Goal: Information Seeking & Learning: Learn about a topic

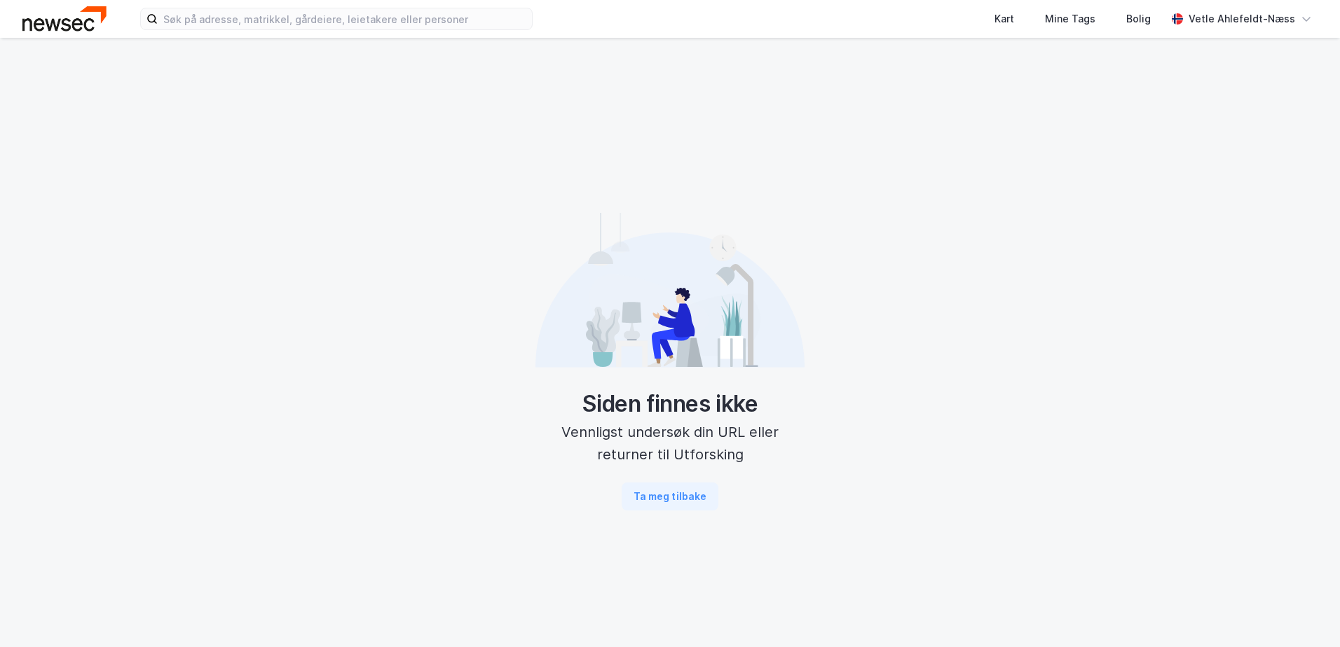
click at [83, 23] on img at bounding box center [64, 18] width 84 height 25
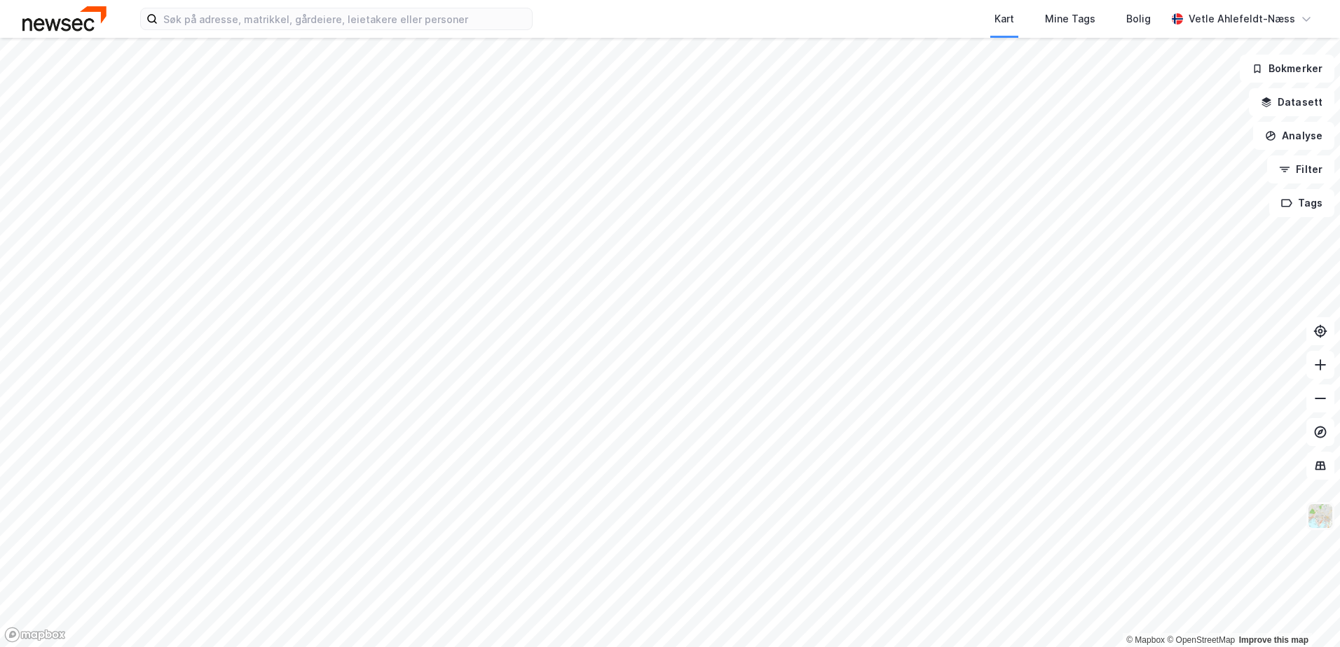
click at [1315, 521] on img at bounding box center [1320, 516] width 27 height 27
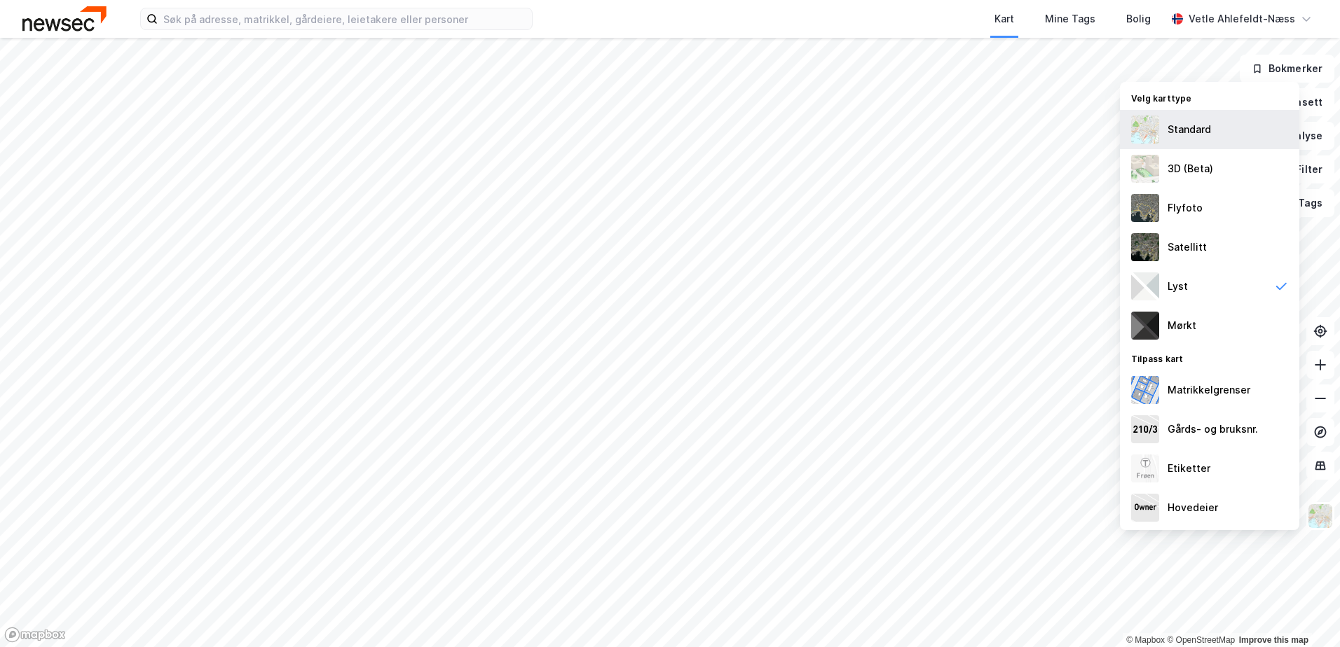
click at [1212, 134] on div "Standard" at bounding box center [1209, 129] width 179 height 39
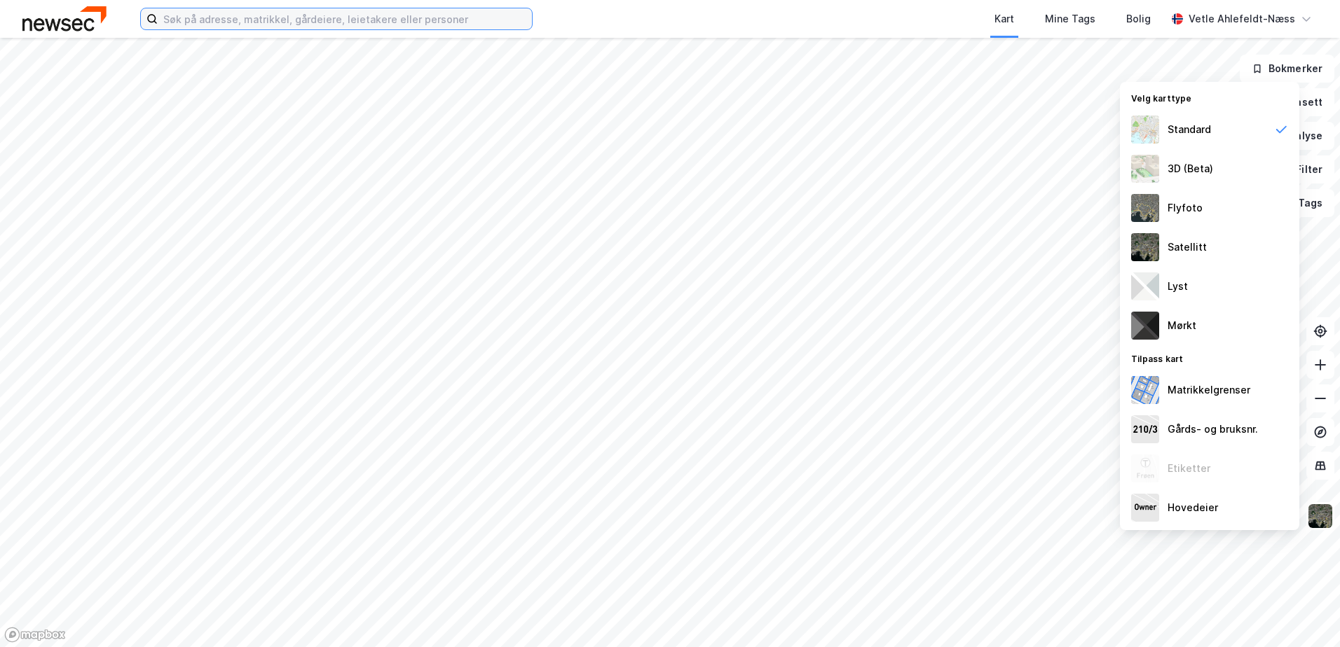
click at [402, 16] on input at bounding box center [345, 18] width 374 height 21
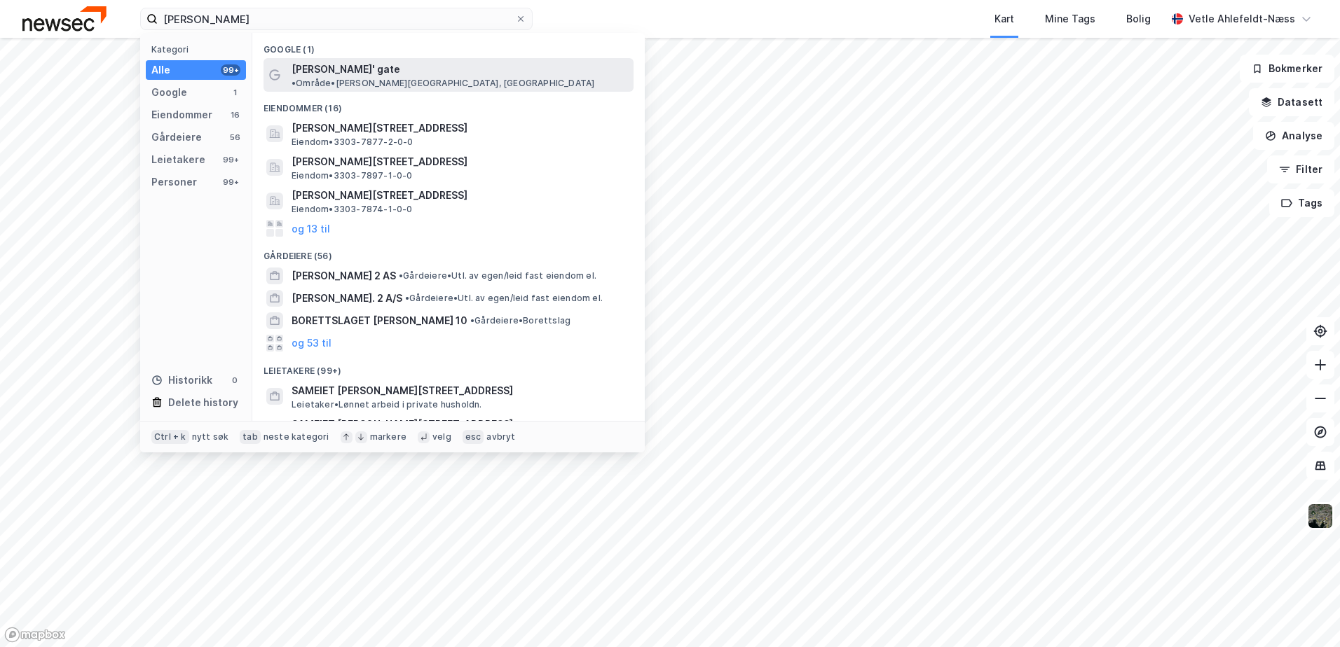
click at [526, 77] on div "Herman Foss' gate • Område • Herman Foss' gate, Oslo" at bounding box center [460, 75] width 339 height 28
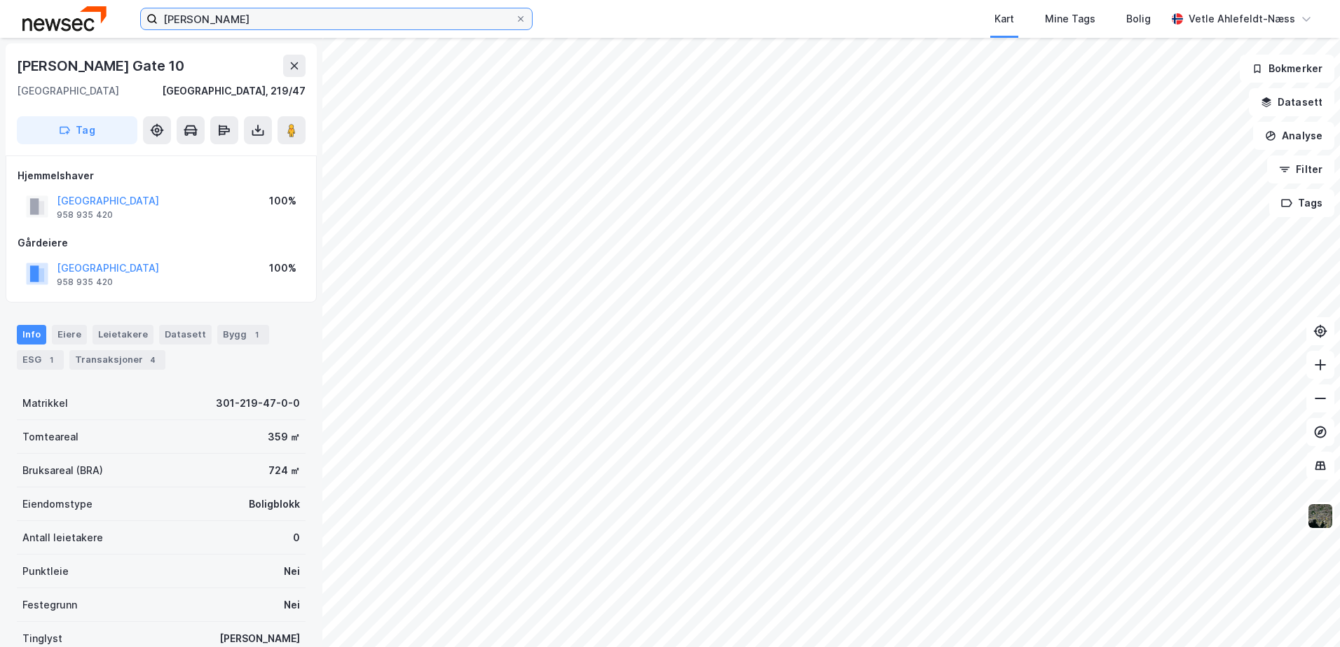
click at [284, 17] on input "herman fossgate" at bounding box center [336, 18] width 357 height 21
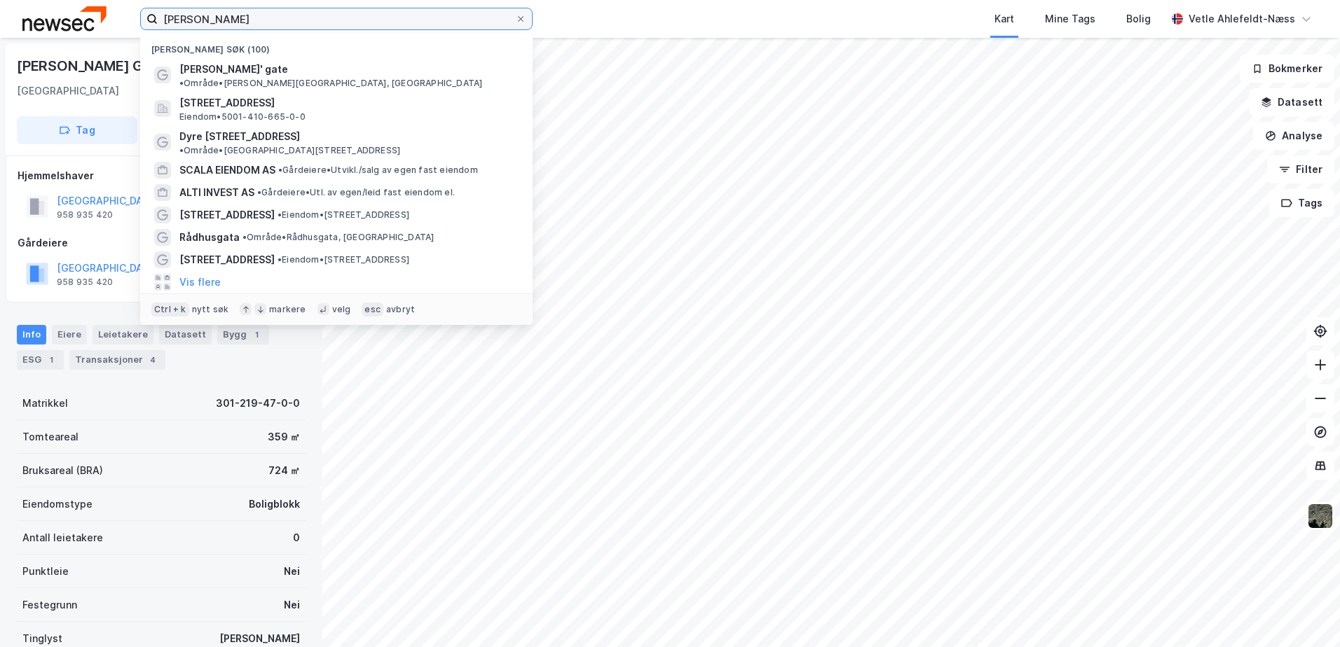
click at [284, 17] on input "herman fossgate" at bounding box center [336, 18] width 357 height 21
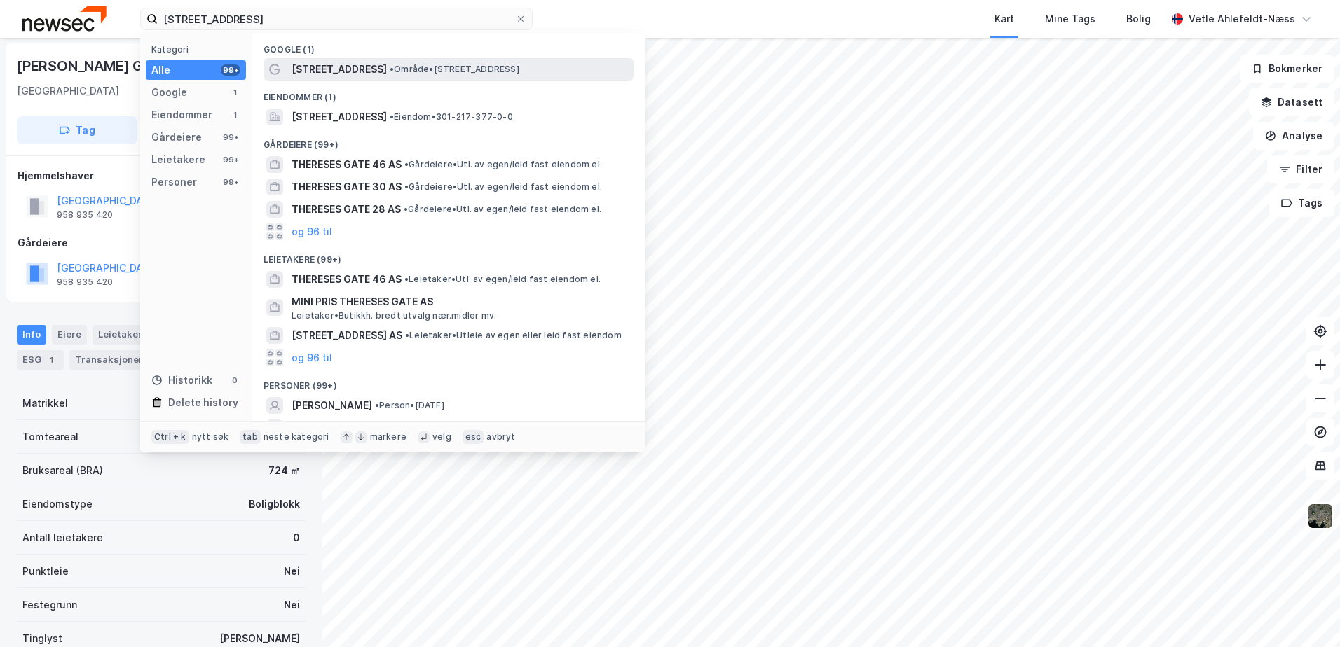
click at [495, 67] on span "• Område • Thereses gate 46, 0168 Oslo" at bounding box center [455, 69] width 130 height 11
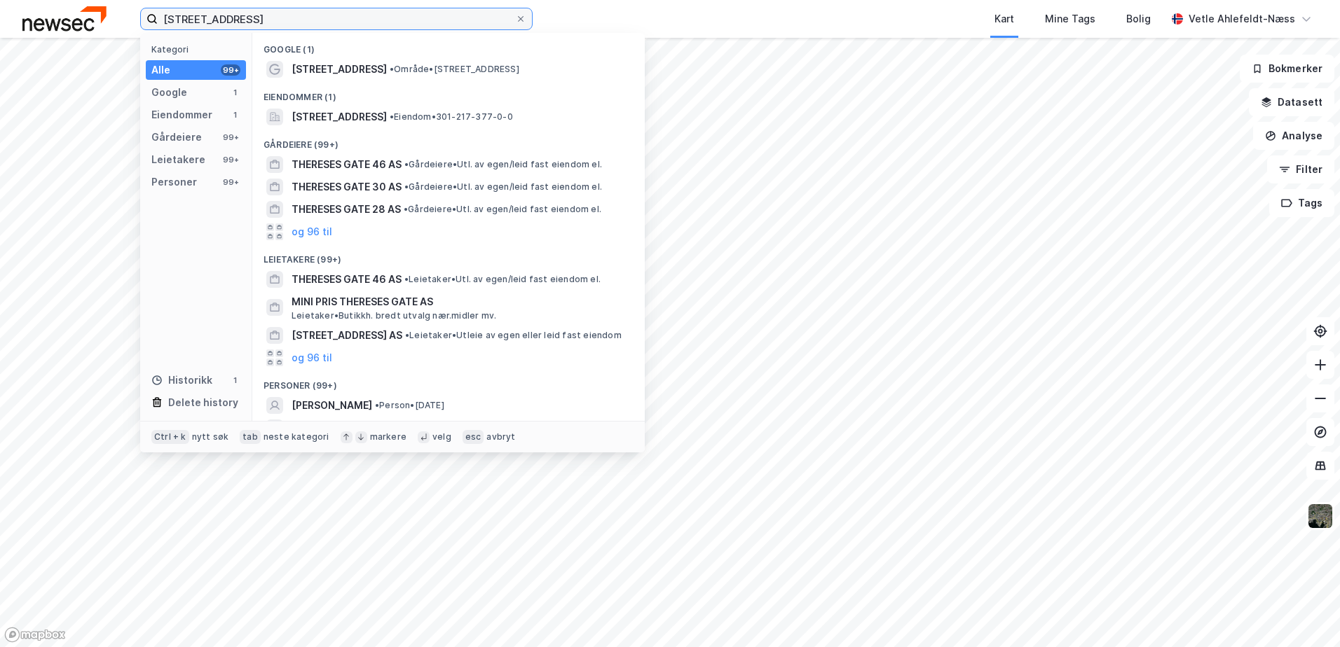
click at [306, 14] on input "thereses gate 46" at bounding box center [336, 18] width 357 height 21
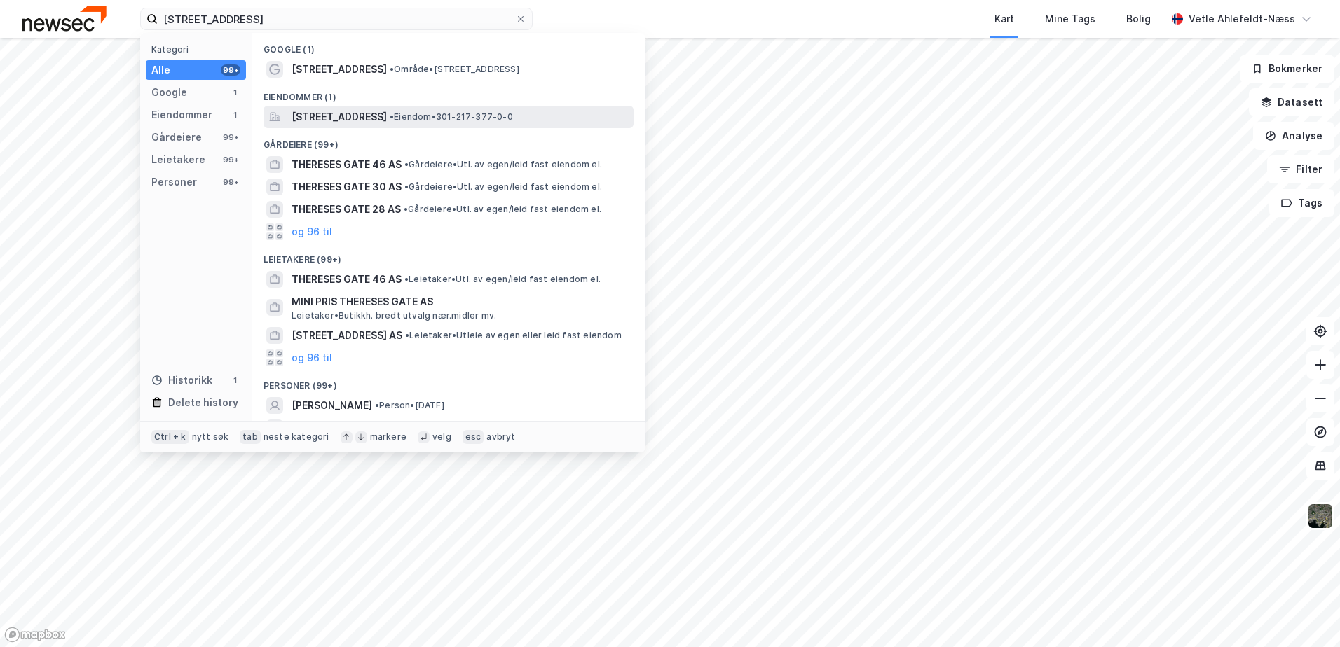
click at [490, 121] on span "• Eiendom • 301-217-377-0-0" at bounding box center [451, 116] width 123 height 11
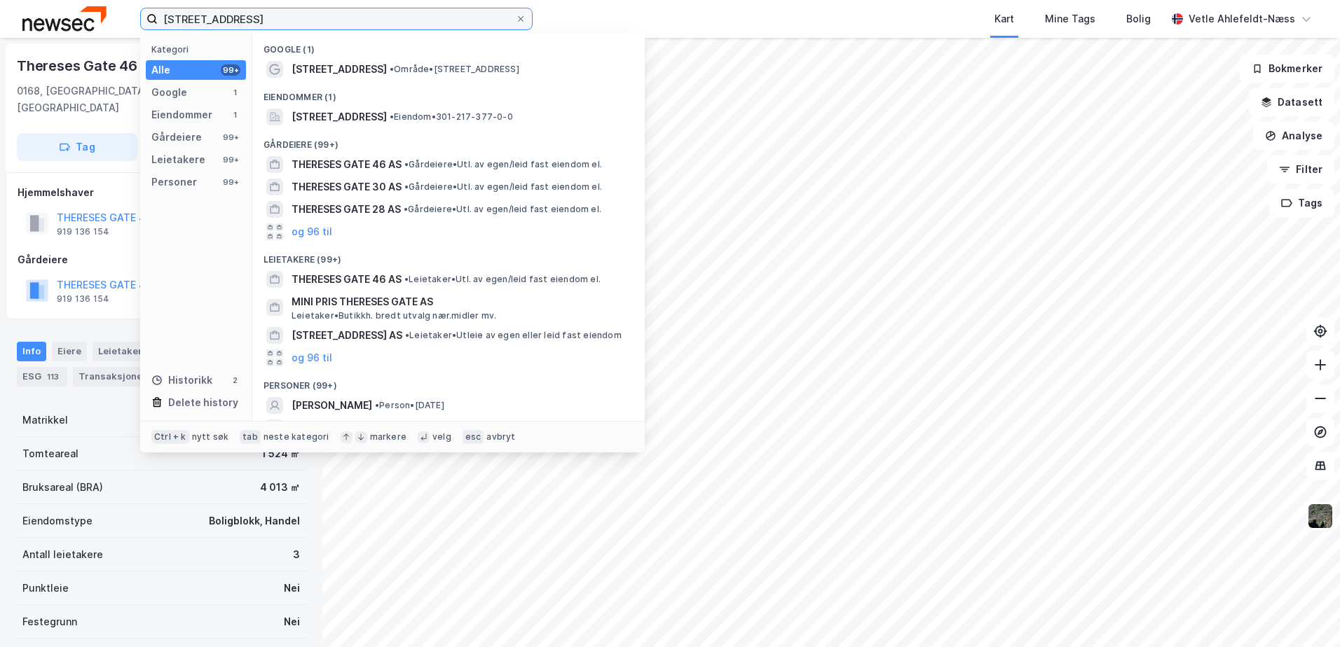
click at [308, 21] on input "thereses gate 46" at bounding box center [336, 18] width 357 height 21
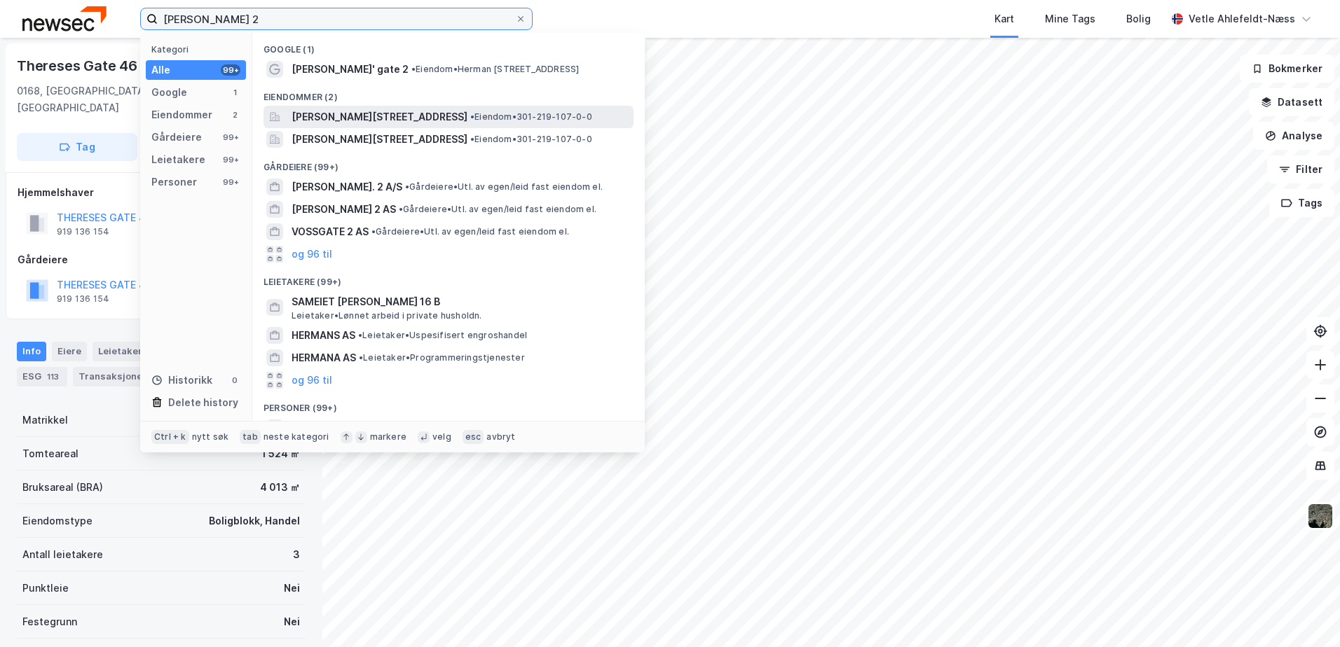
type input "hermann fossgate 2"
click at [526, 119] on span "• Eiendom • 301-219-107-0-0" at bounding box center [531, 116] width 122 height 11
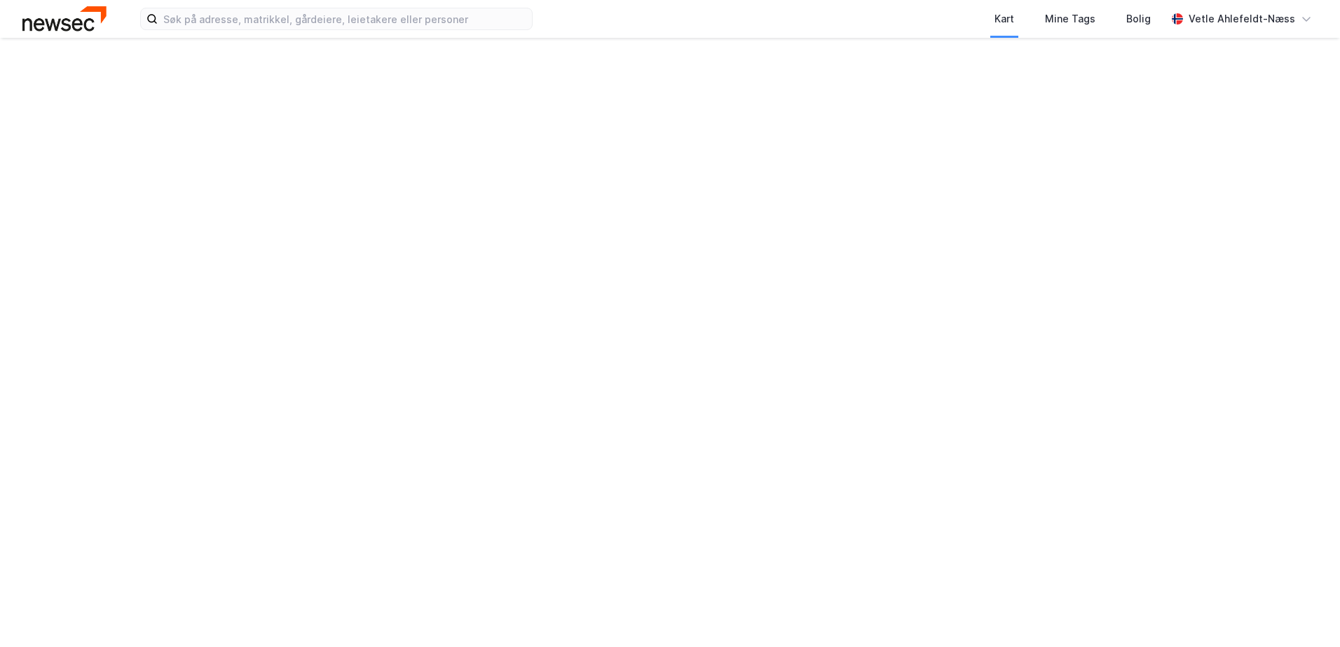
click at [453, 243] on div at bounding box center [670, 343] width 1340 height 610
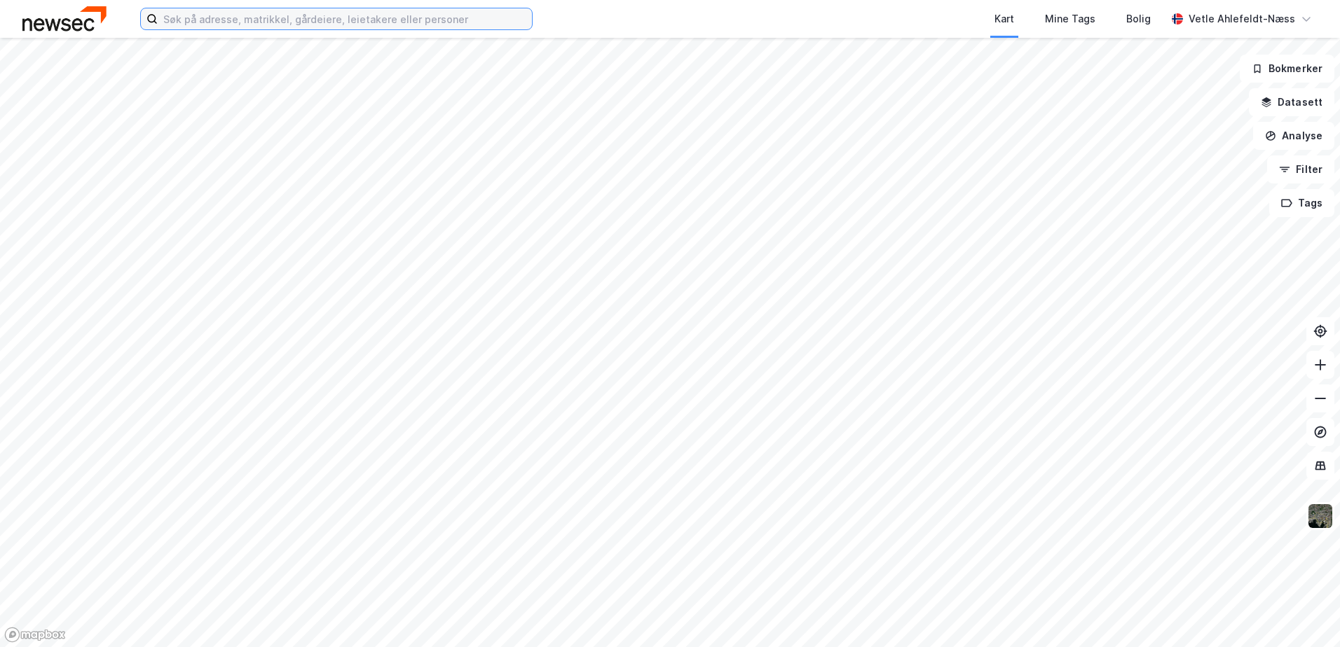
click at [435, 19] on input at bounding box center [345, 18] width 374 height 21
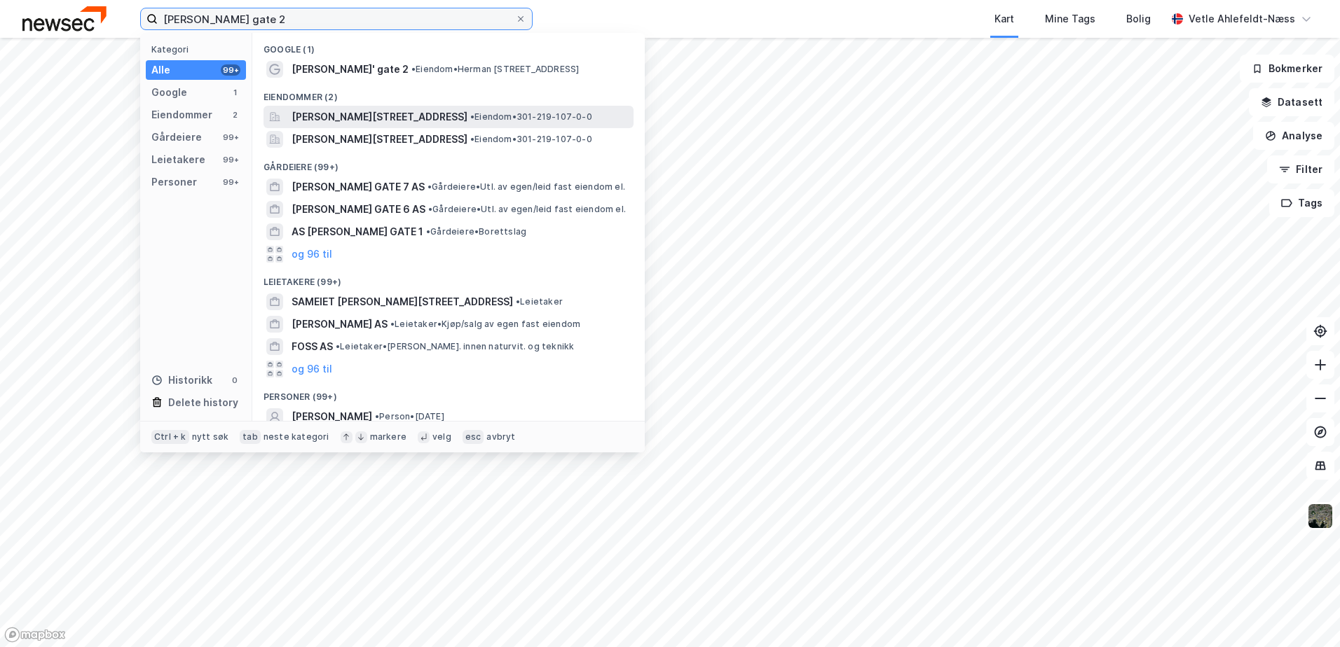
type input "[PERSON_NAME] gate 2"
click at [547, 119] on span "• Eiendom • 301-219-107-0-0" at bounding box center [531, 116] width 122 height 11
